Goal: Task Accomplishment & Management: Manage account settings

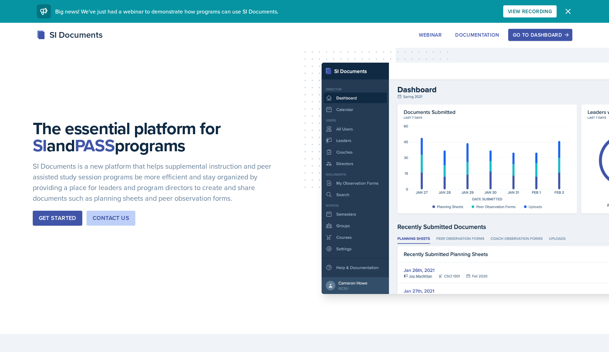
click at [535, 39] on button "Go to Dashboard" at bounding box center [540, 35] width 64 height 12
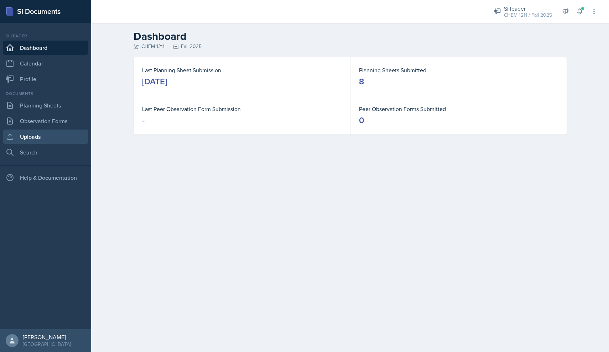
click at [47, 132] on link "Uploads" at bounding box center [45, 137] width 85 height 14
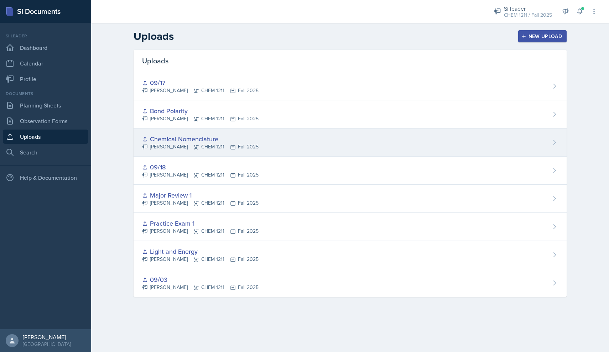
click at [204, 144] on div "[PERSON_NAME] CHEM 1211 Fall 2025" at bounding box center [200, 146] width 116 height 7
click at [204, 144] on main "Uploads New Upload Uploads 09/17 [PERSON_NAME] CHEM 1211 Fall 2025 Bond Polarit…" at bounding box center [350, 187] width 518 height 329
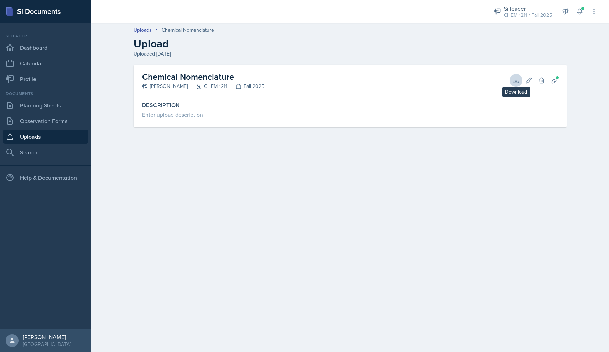
click at [516, 79] on icon at bounding box center [515, 80] width 7 height 7
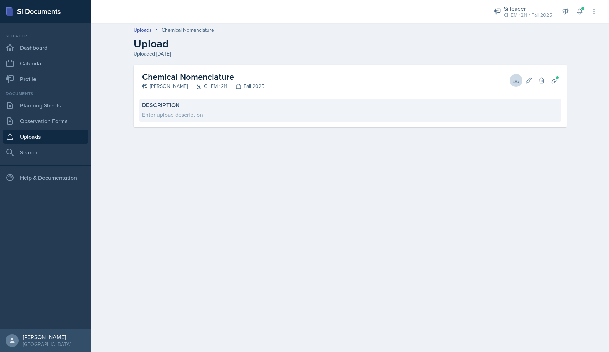
click at [302, 100] on div "Description Enter upload description" at bounding box center [350, 110] width 422 height 23
